Goal: Task Accomplishment & Management: Use online tool/utility

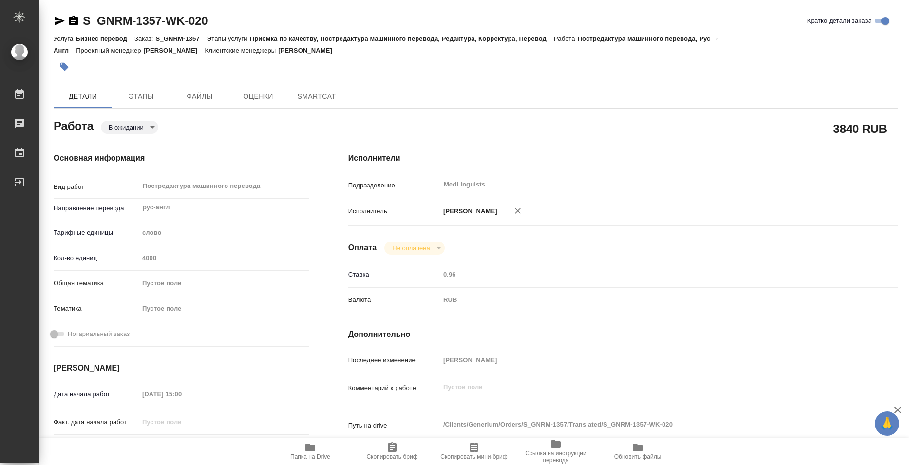
type textarea "x"
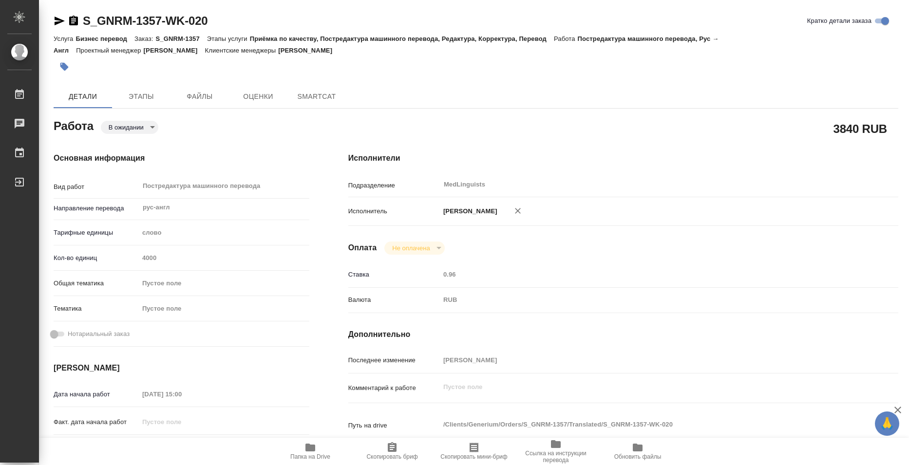
type textarea "x"
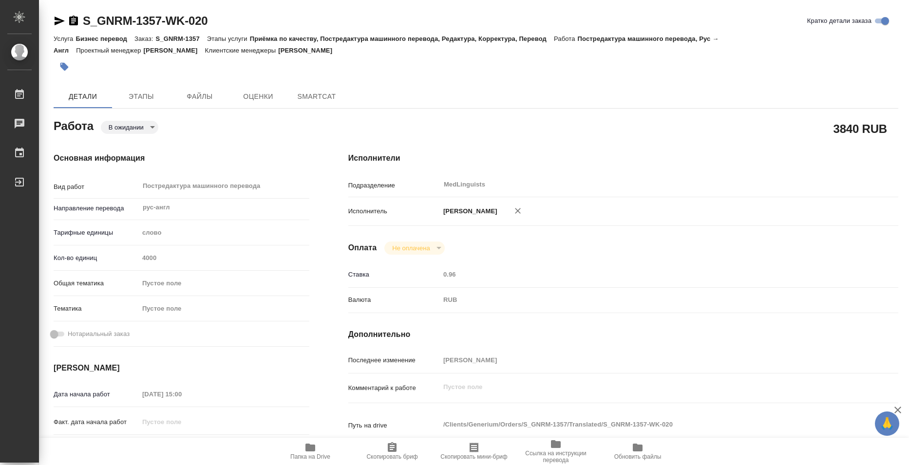
type textarea "x"
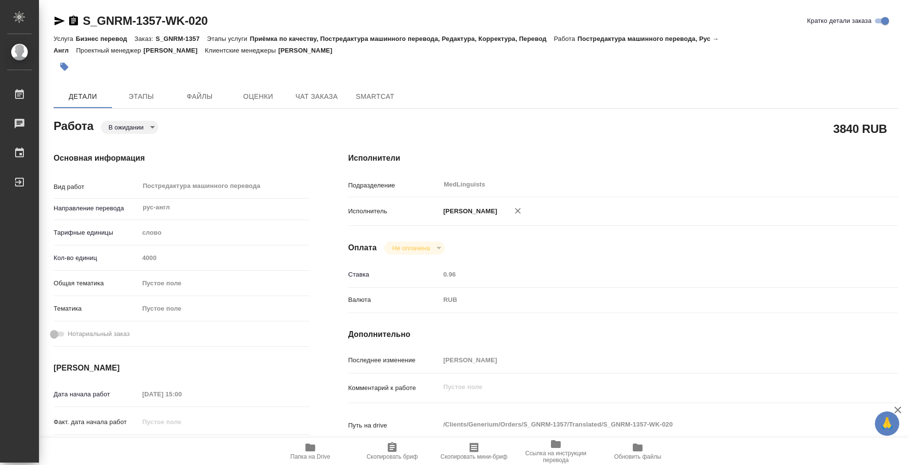
type textarea "x"
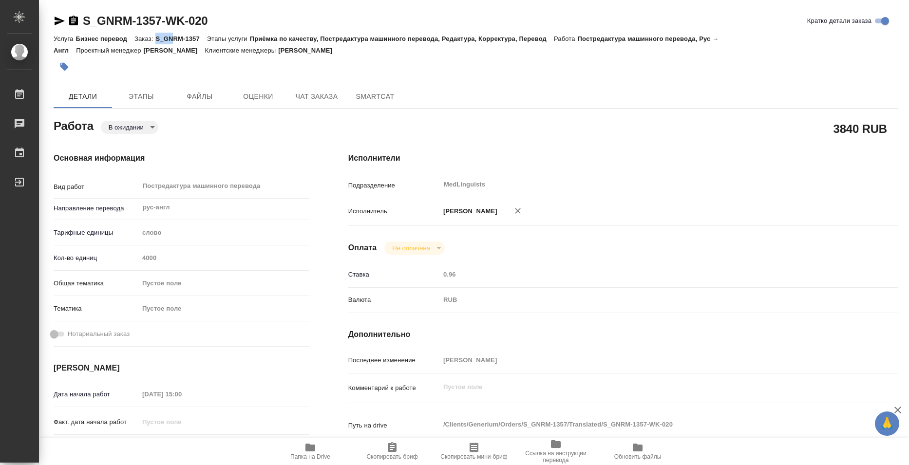
type textarea "x"
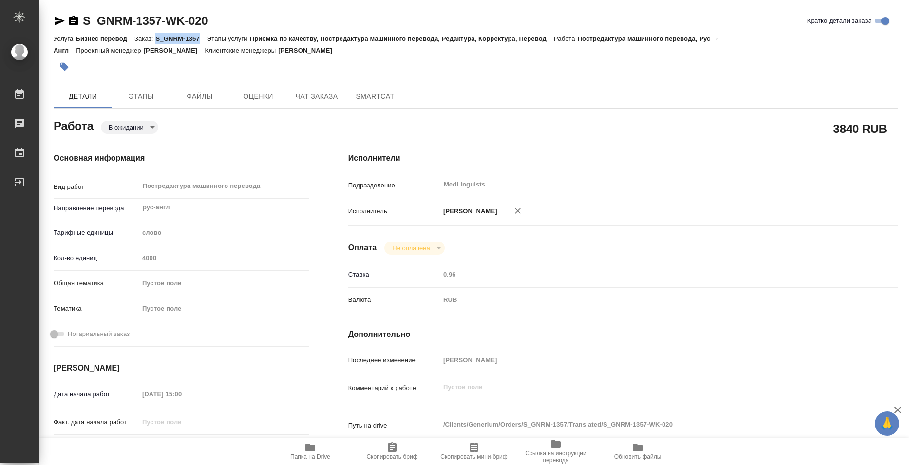
drag, startPoint x: 157, startPoint y: 37, endPoint x: 202, endPoint y: 36, distance: 44.3
click at [202, 36] on p "S_GNRM-1357" at bounding box center [180, 38] width 51 height 7
copy p "S_GNRM-1357"
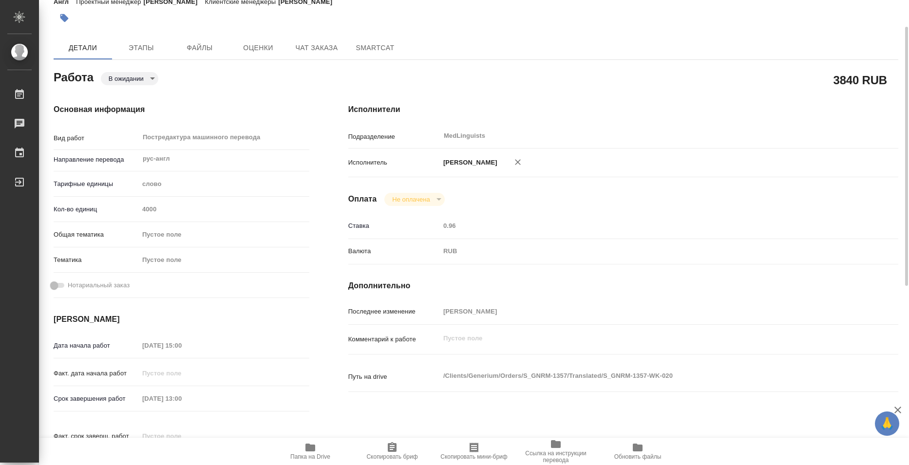
type textarea "x"
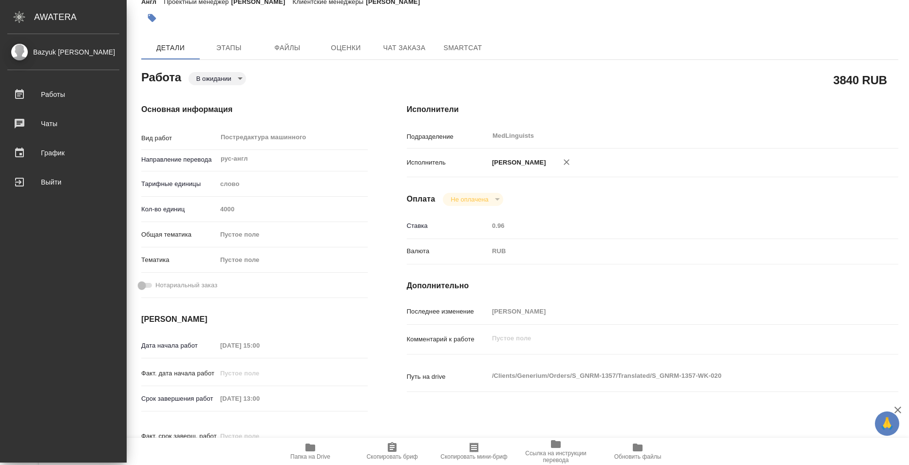
click at [617, 45] on div "Детали Этапы Файлы Оценки Чат заказа SmartCat" at bounding box center [519, 47] width 757 height 23
type textarea "x"
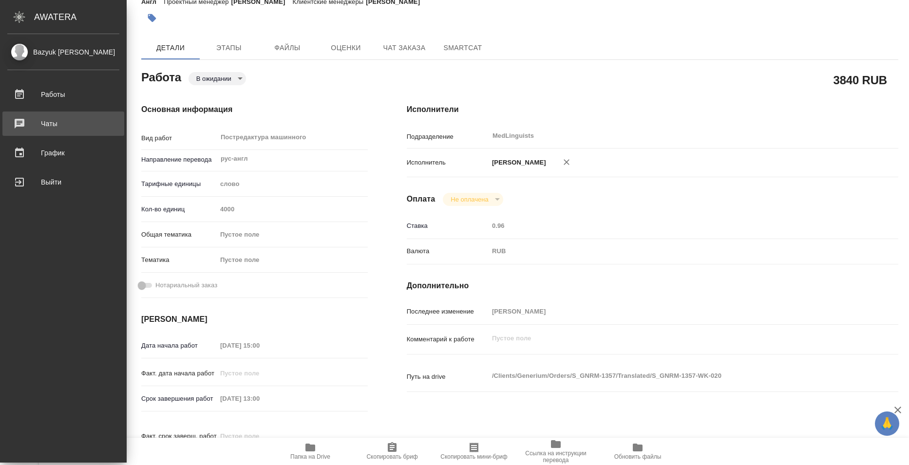
type textarea "x"
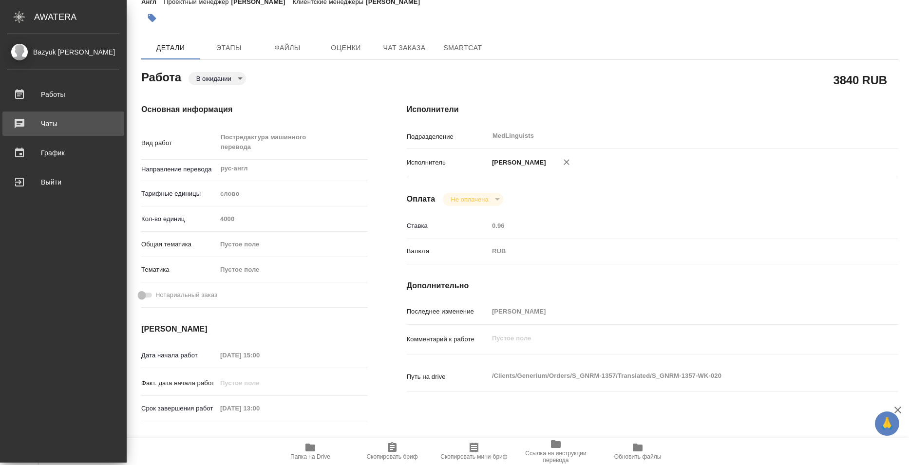
type textarea "x"
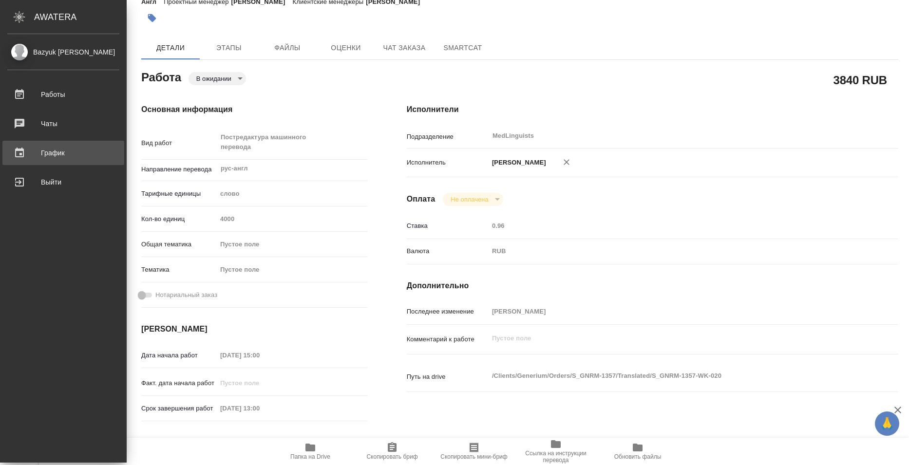
type textarea "x"
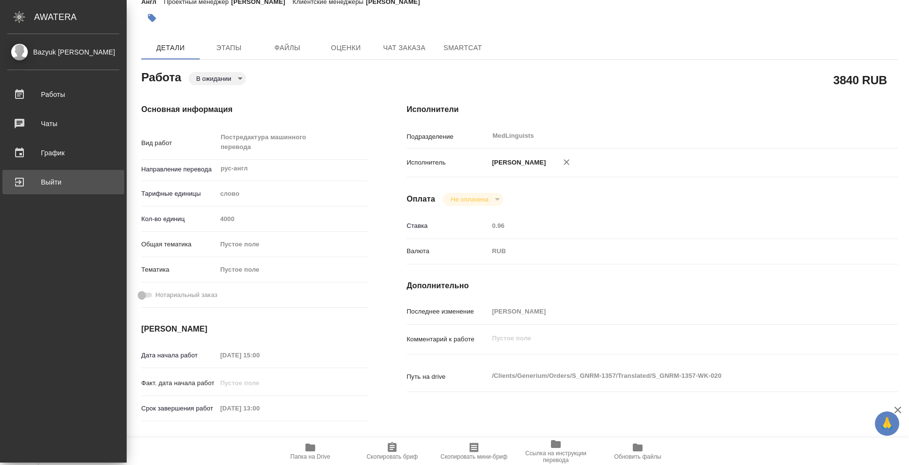
type textarea "x"
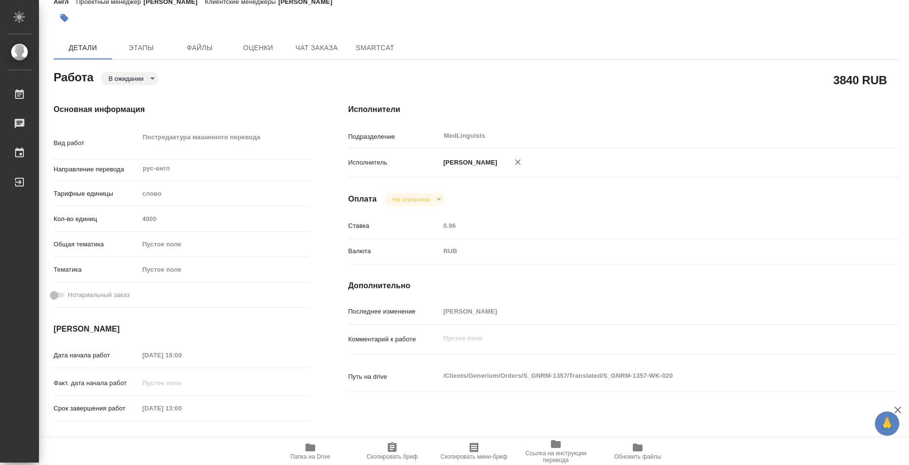
type textarea "x"
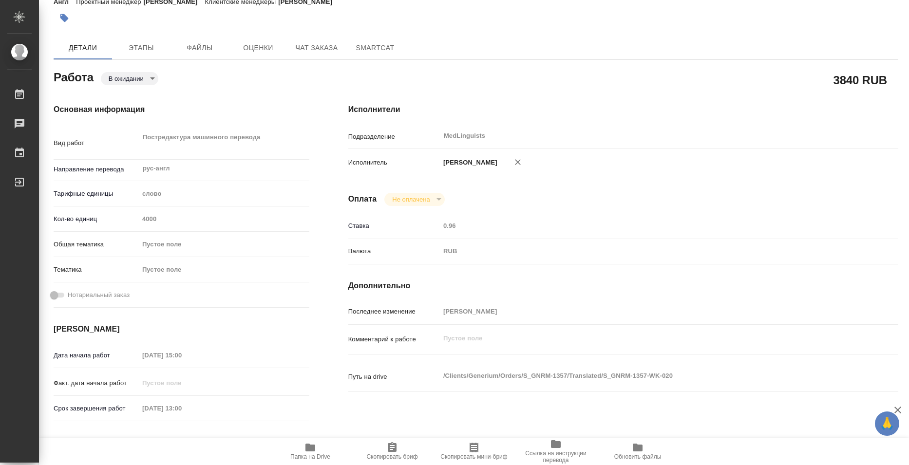
type textarea "x"
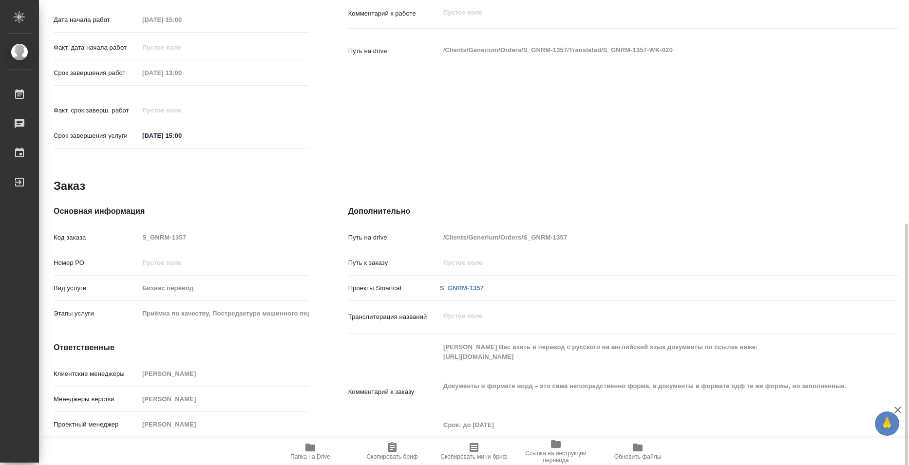
scroll to position [387, 0]
